Goal: Information Seeking & Learning: Learn about a topic

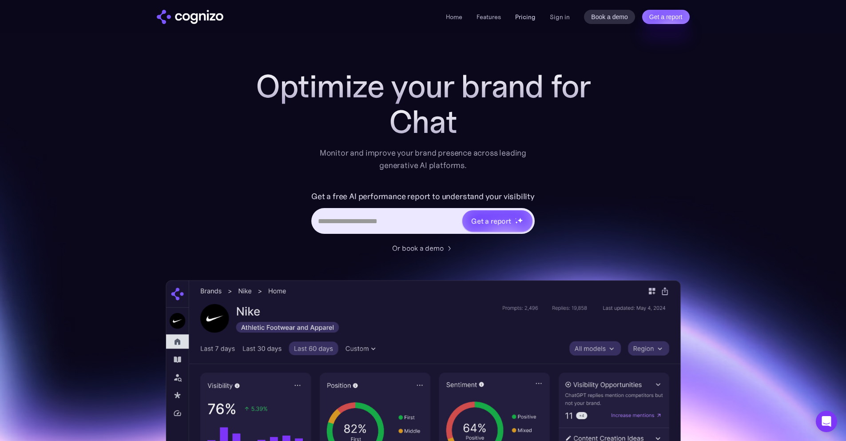
click at [523, 17] on link "Pricing" at bounding box center [525, 17] width 20 height 8
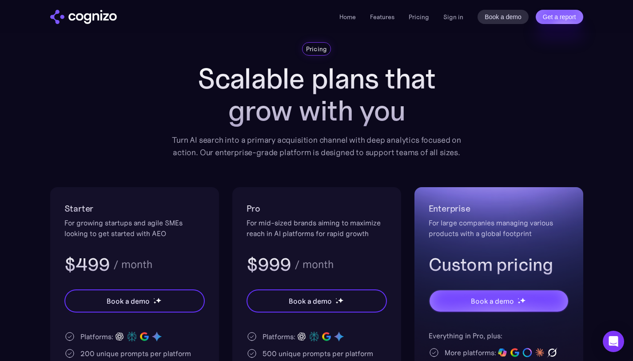
scroll to position [125, 0]
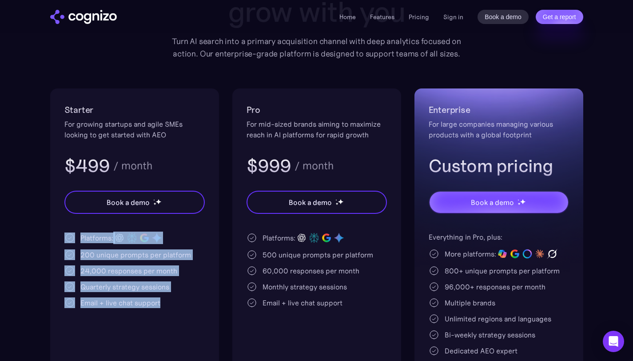
drag, startPoint x: 157, startPoint y: 302, endPoint x: 73, endPoint y: 235, distance: 107.7
click at [73, 235] on div "Platforms: 200 unique prompts per platform 24,000 responses per month Quarterly…" at bounding box center [134, 269] width 140 height 76
copy div "Platforms: 200 unique prompts per platform 24,000 responses per month Quarterly…"
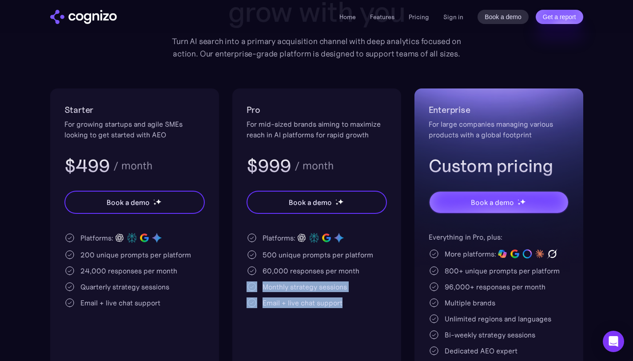
drag, startPoint x: 348, startPoint y: 307, endPoint x: 316, endPoint y: 277, distance: 44.3
click at [316, 277] on div "Platforms: 500 unique prompts per platform 60,000 responses per month Monthly s…" at bounding box center [316, 269] width 140 height 76
click at [334, 288] on div "Monthly strategy sessions" at bounding box center [304, 286] width 84 height 11
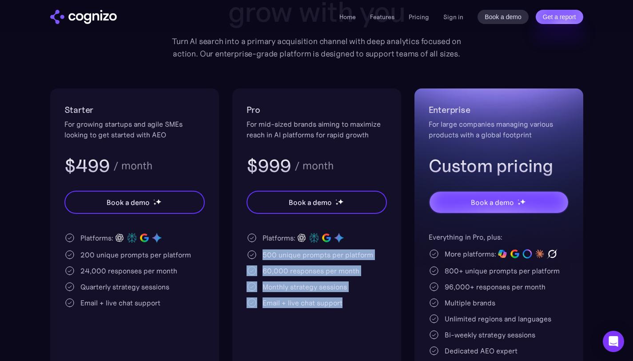
drag, startPoint x: 347, startPoint y: 302, endPoint x: 263, endPoint y: 253, distance: 98.0
click at [263, 253] on div "Platforms: 500 unique prompts per platform 60,000 responses per month Monthly s…" at bounding box center [316, 269] width 140 height 76
copy div "500 unique prompts per platform 60,000 responses per month Monthly strategy ses…"
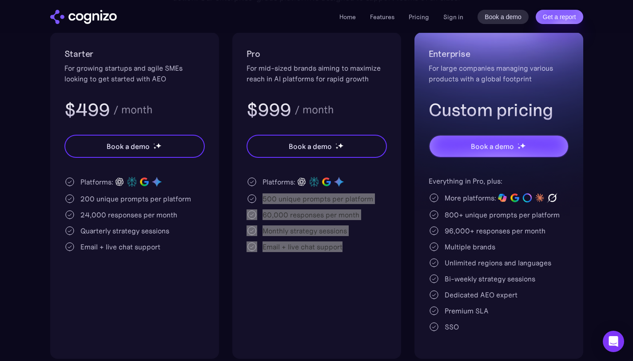
scroll to position [181, 0]
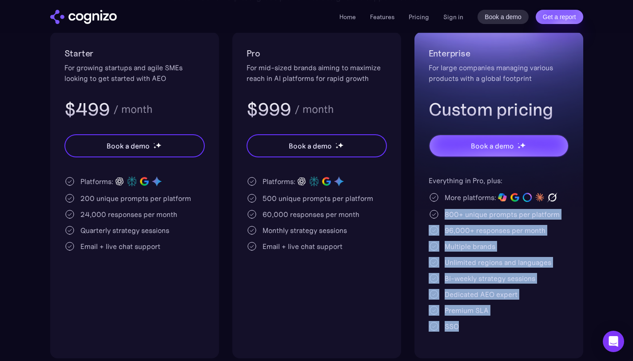
drag, startPoint x: 444, startPoint y: 214, endPoint x: 469, endPoint y: 330, distance: 118.2
click at [469, 330] on div "Everything in Pro, plus: More platforms: 800+ unique prompts per platform 96,00…" at bounding box center [499, 253] width 140 height 156
copy div "800+ unique prompts per platform 96,000+ responses per month Multiple brands Un…"
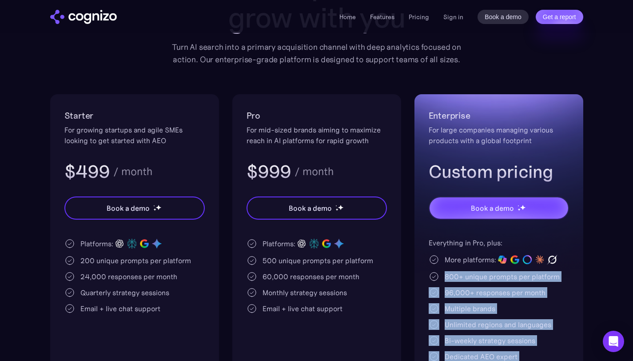
scroll to position [270, 0]
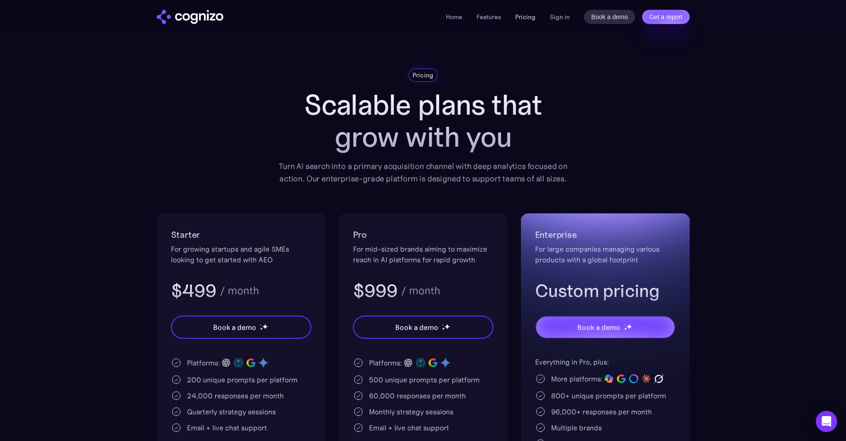
click at [520, 16] on link "Pricing" at bounding box center [525, 17] width 20 height 8
